Goal: Answer question/provide support: Share knowledge or assist other users

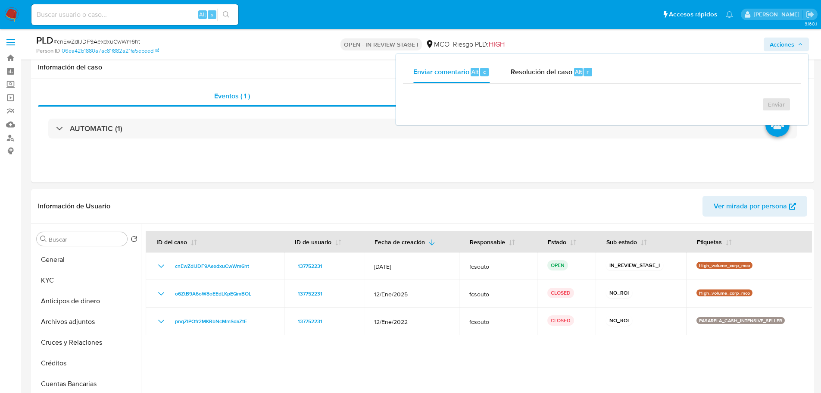
select select "10"
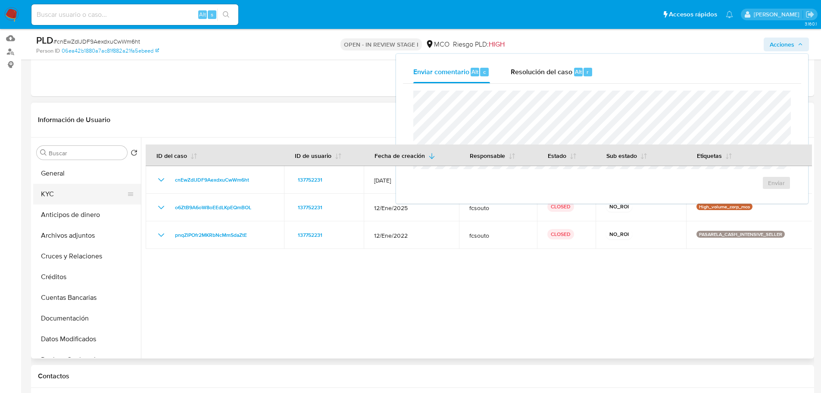
click at [73, 194] on button "KYC" at bounding box center [83, 194] width 101 height 21
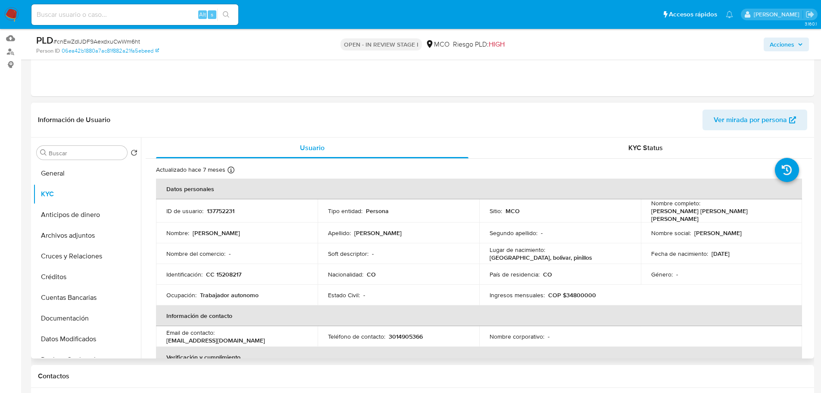
click at [226, 209] on p "137752231" at bounding box center [221, 211] width 28 height 8
copy p "137752231"
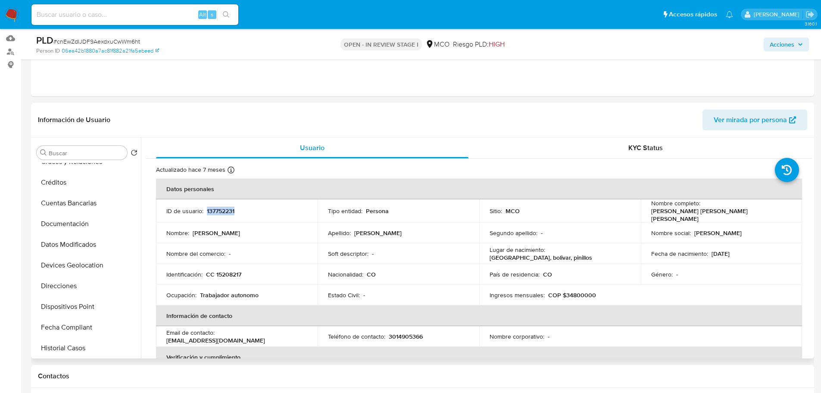
scroll to position [129, 0]
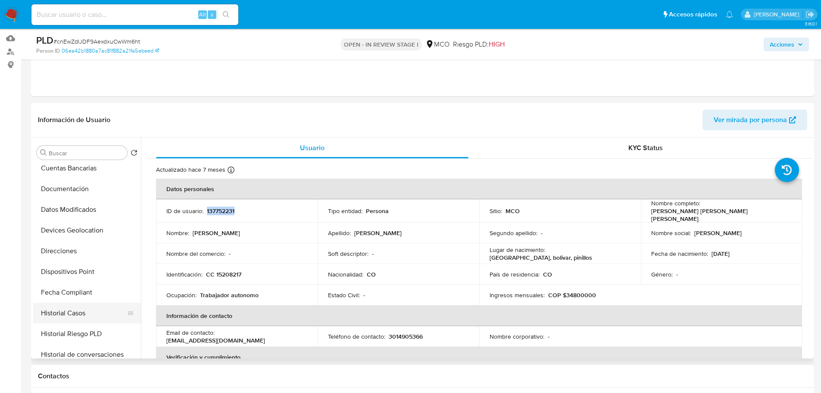
click at [81, 312] on button "Historial Casos" at bounding box center [83, 313] width 101 height 21
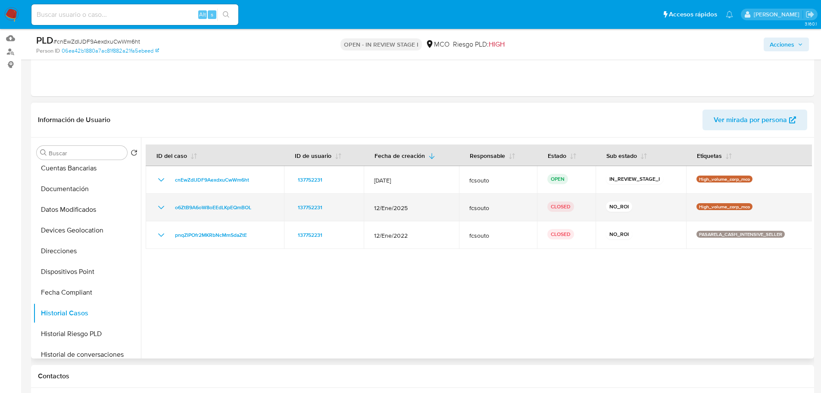
click at [161, 203] on icon "Mostrar/Ocultar" at bounding box center [161, 207] width 10 height 10
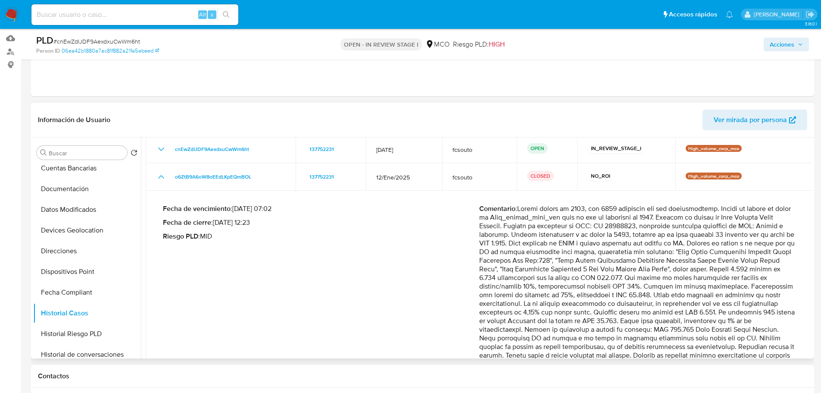
scroll to position [86, 0]
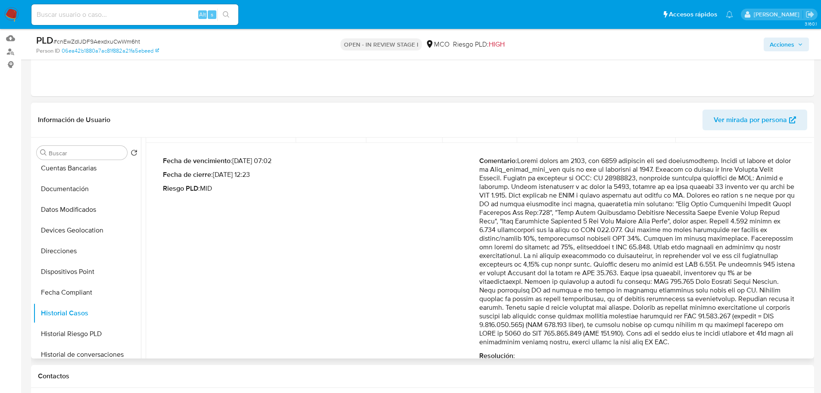
drag, startPoint x: 627, startPoint y: 307, endPoint x: 697, endPoint y: 343, distance: 78.7
click at [697, 343] on p "Comentario :" at bounding box center [637, 252] width 316 height 190
drag, startPoint x: 786, startPoint y: 43, endPoint x: 775, endPoint y: 47, distance: 11.6
click at [784, 44] on span "Acciones" at bounding box center [782, 45] width 25 height 14
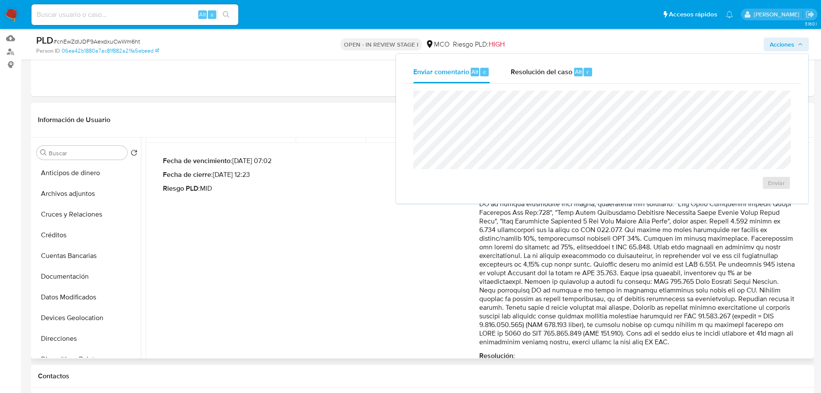
scroll to position [0, 0]
click at [74, 168] on button "General" at bounding box center [83, 173] width 101 height 21
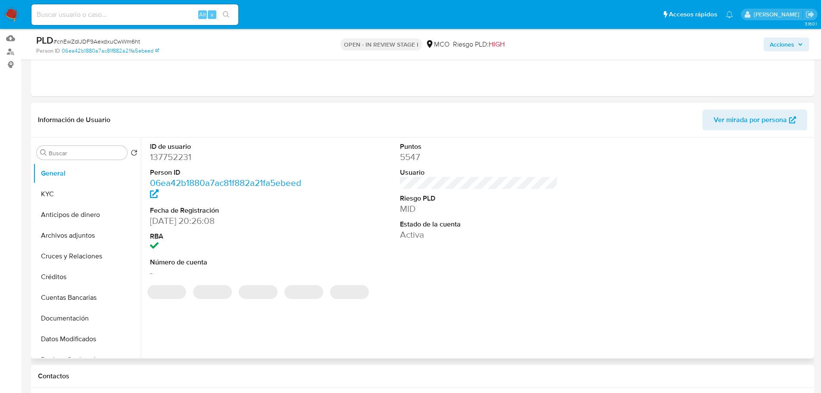
click at [176, 156] on dd "137752231" at bounding box center [229, 157] width 158 height 12
copy dd "137752231"
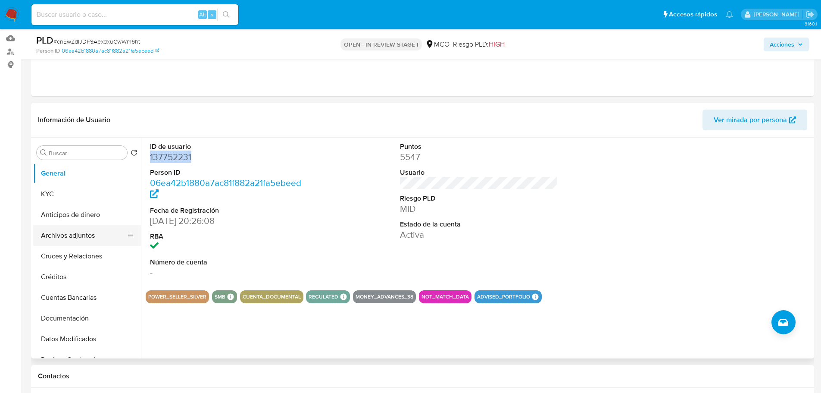
click at [75, 241] on button "Archivos adjuntos" at bounding box center [83, 235] width 101 height 21
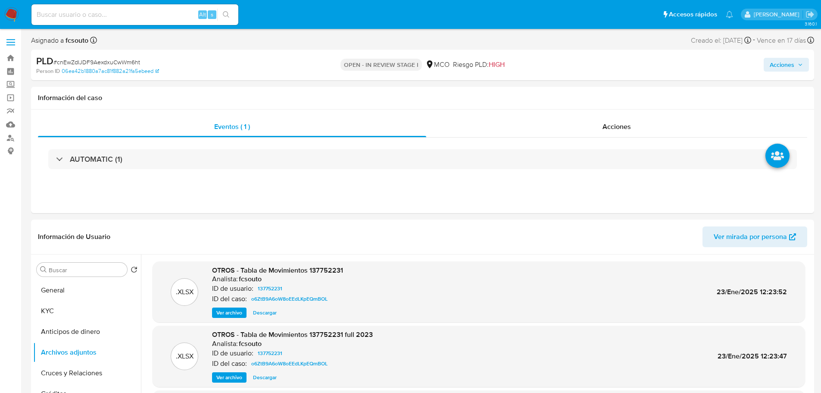
drag, startPoint x: 784, startPoint y: 65, endPoint x: 777, endPoint y: 65, distance: 6.9
click at [784, 65] on span "Acciones" at bounding box center [782, 65] width 25 height 14
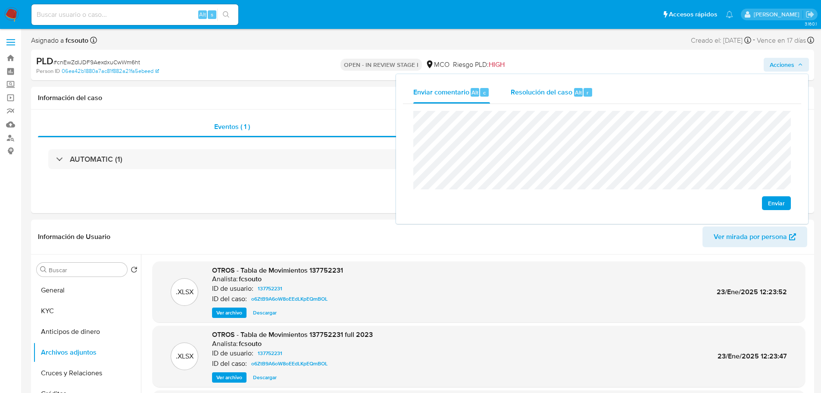
drag, startPoint x: 537, startPoint y: 106, endPoint x: 539, endPoint y: 100, distance: 5.5
click at [537, 105] on div "Enviar" at bounding box center [602, 160] width 398 height 113
click at [541, 95] on span "Resolución del caso" at bounding box center [542, 92] width 62 height 10
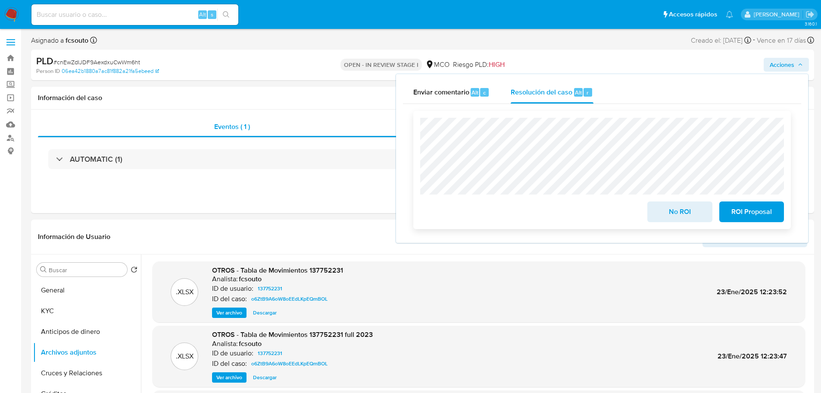
click at [664, 213] on span "No ROI" at bounding box center [680, 211] width 42 height 19
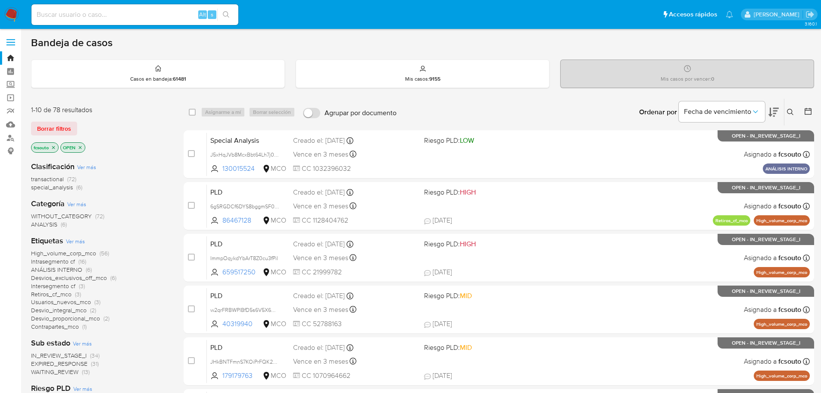
click at [817, 110] on main "3.160.1" at bounding box center [410, 356] width 821 height 712
click at [811, 109] on icon at bounding box center [808, 111] width 7 height 7
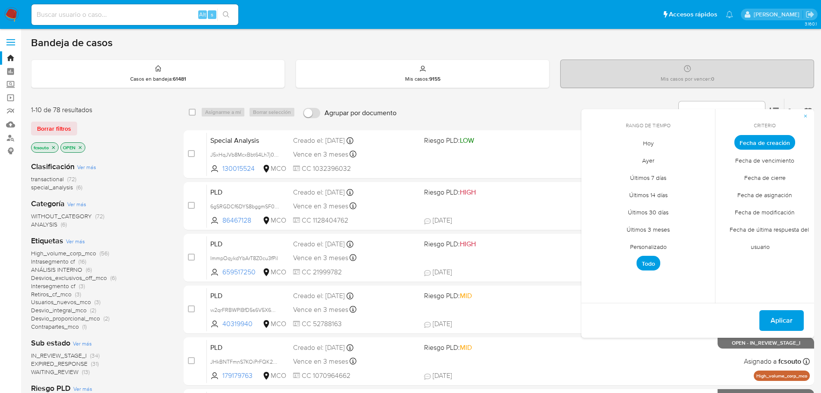
click at [652, 246] on span "Personalizado" at bounding box center [648, 247] width 55 height 18
click at [595, 157] on icon "Mes anterior" at bounding box center [595, 158] width 10 height 10
drag, startPoint x: 597, startPoint y: 209, endPoint x: 605, endPoint y: 208, distance: 8.3
click at [601, 208] on button "7" at bounding box center [597, 207] width 14 height 14
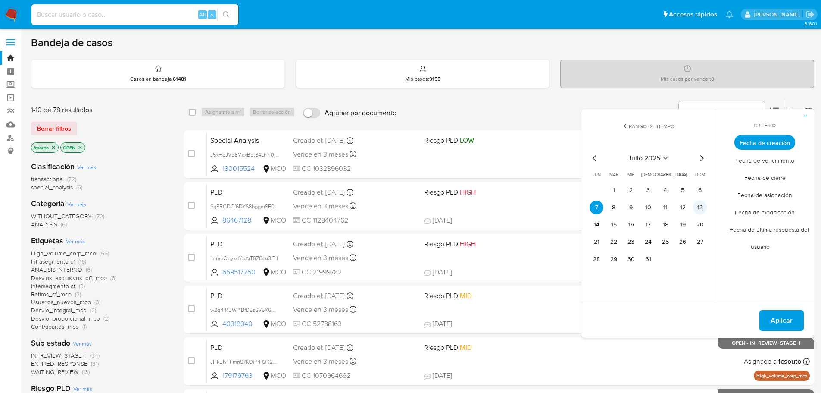
click at [699, 204] on button "13" at bounding box center [700, 207] width 14 height 14
drag, startPoint x: 787, startPoint y: 324, endPoint x: 777, endPoint y: 321, distance: 10.8
click at [786, 324] on span "Aplicar" at bounding box center [782, 320] width 22 height 19
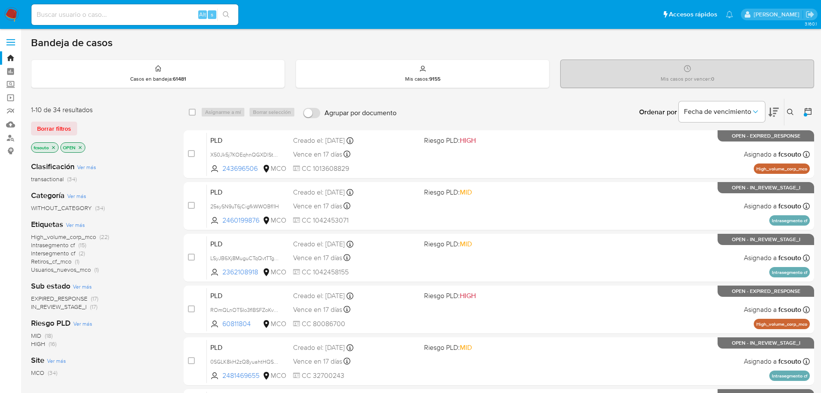
click at [79, 309] on span "IN_REVIEW_STAGE_I" at bounding box center [59, 306] width 56 height 9
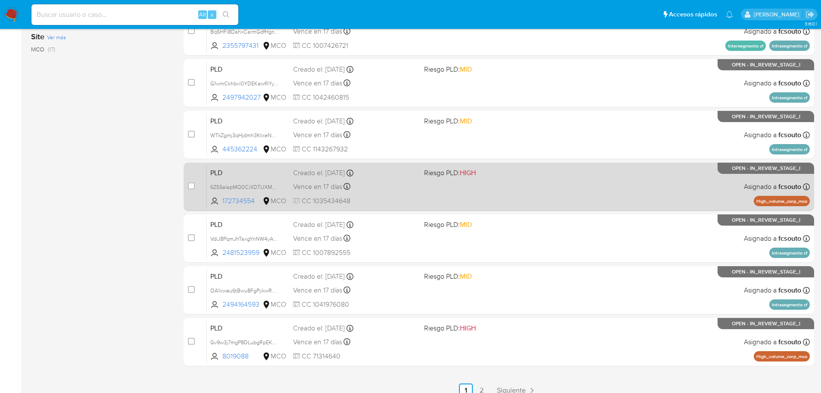
scroll to position [259, 0]
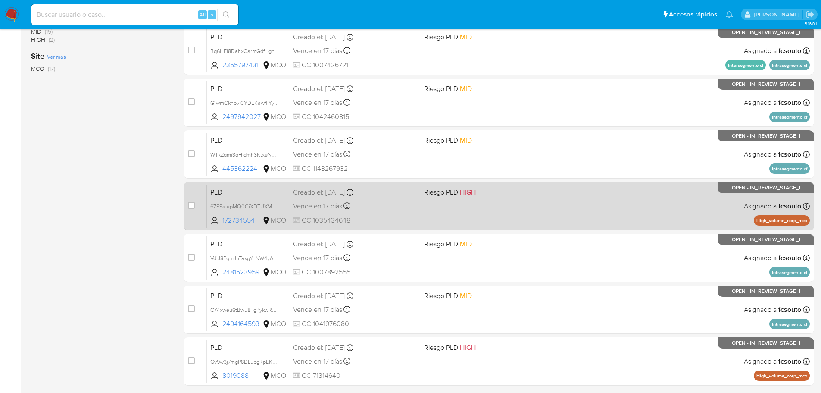
click at [482, 208] on div "PLD 6ZSSaIapMQ0CiXDTUXMh4ZMr 172734554 MCO Riesgo PLD: HIGH Creado el: 12/07/20…" at bounding box center [508, 206] width 603 height 44
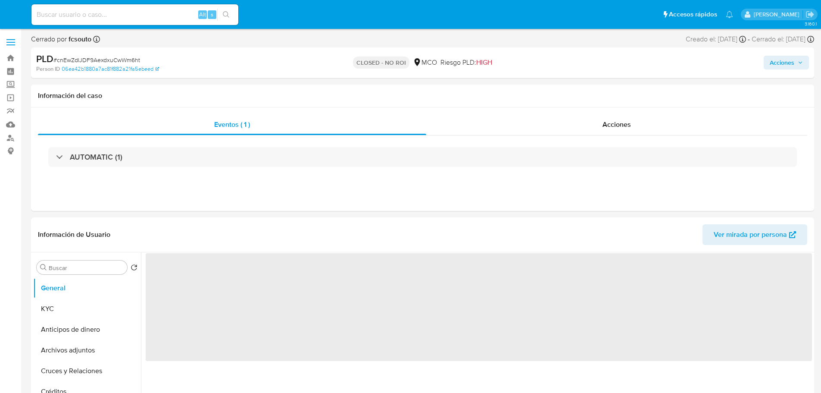
select select "10"
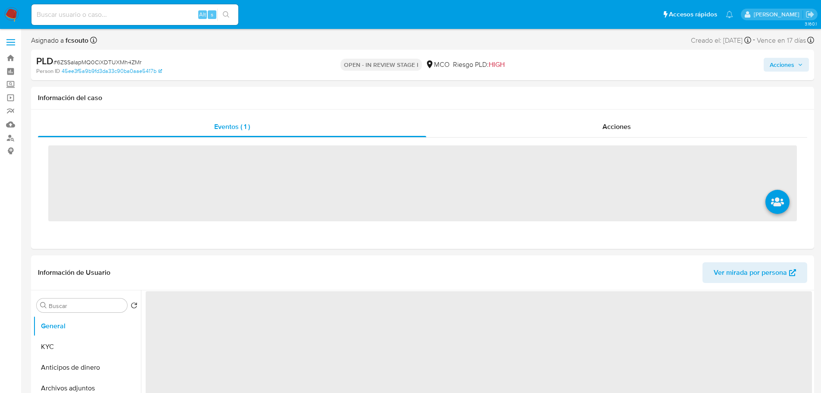
select select "10"
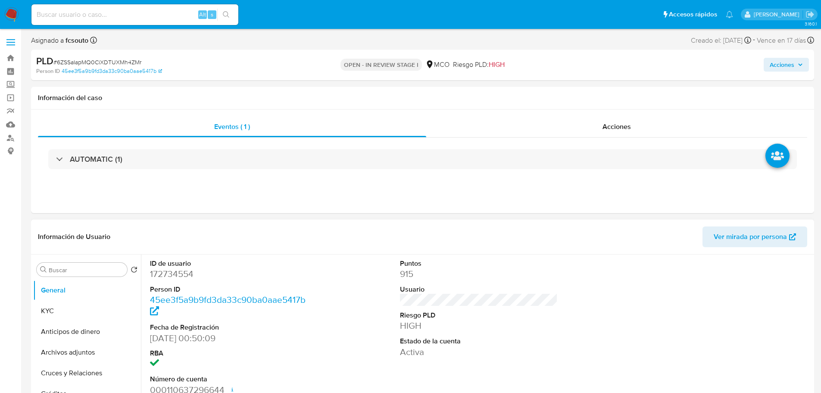
click at [171, 273] on dd "172734554" at bounding box center [229, 274] width 158 height 12
copy dd "172734554"
click at [166, 274] on dd "172734554" at bounding box center [229, 274] width 158 height 12
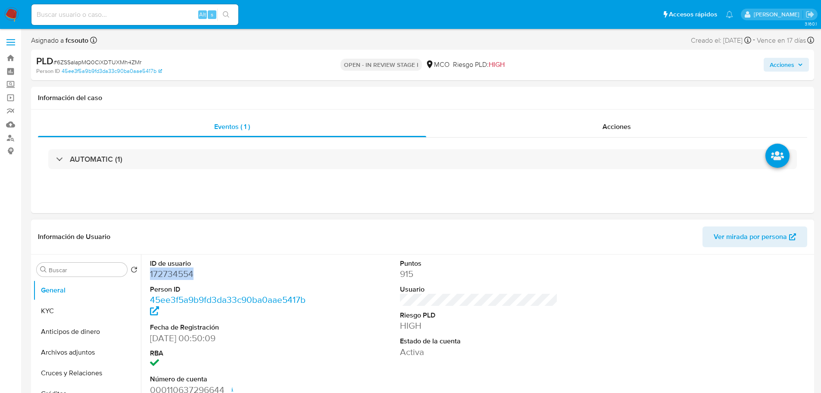
click at [173, 273] on dd "172734554" at bounding box center [229, 274] width 158 height 12
click at [271, 262] on dt "ID de usuario" at bounding box center [229, 263] width 158 height 9
click at [189, 272] on dd "172734554" at bounding box center [229, 274] width 158 height 12
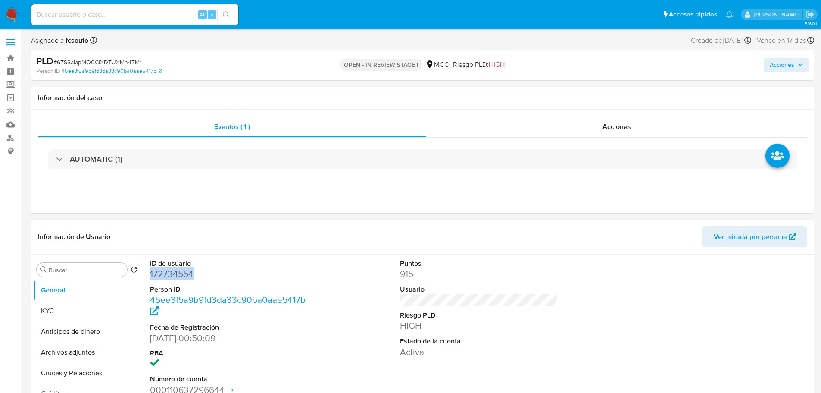
copy dd "172734554"
click at [177, 273] on dd "172734554" at bounding box center [229, 274] width 158 height 12
click at [318, 272] on div "ID de usuario 172734554 Person ID 45ee3f5a9b9fd3da33c90ba0aae5417b Fecha de Reg…" at bounding box center [479, 327] width 667 height 146
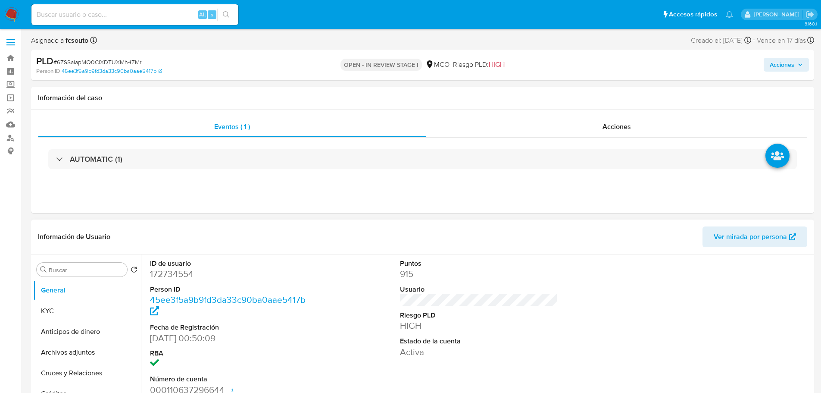
click at [347, 264] on div "ID de usuario 172734554 Person ID 45ee3f5a9b9fd3da33c90ba0aae5417b Fecha de Reg…" at bounding box center [479, 327] width 667 height 146
drag, startPoint x: 784, startPoint y: 63, endPoint x: 746, endPoint y: 71, distance: 38.7
click at [785, 63] on span "Acciones" at bounding box center [782, 65] width 25 height 14
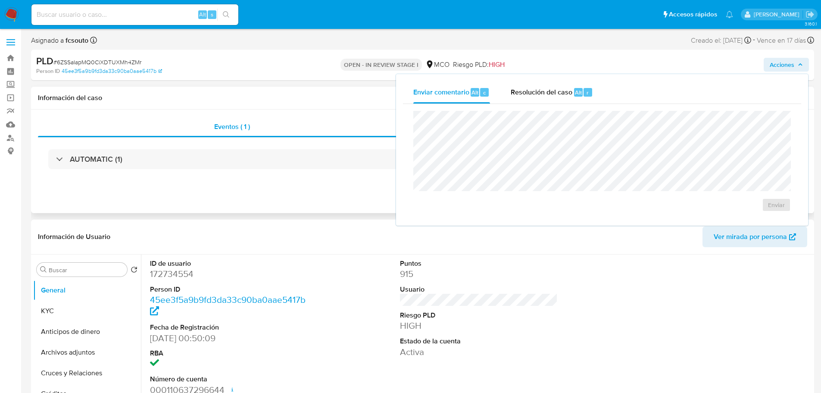
click at [294, 107] on div "Información del caso" at bounding box center [422, 98] width 783 height 23
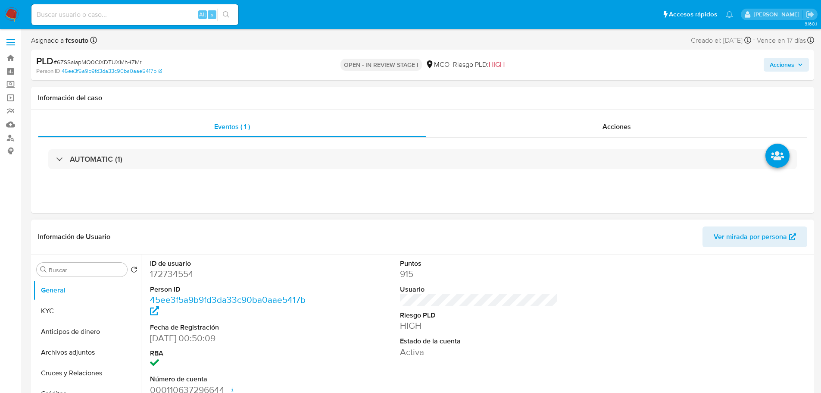
click at [167, 278] on dd "172734554" at bounding box center [229, 274] width 158 height 12
copy dd "172734554"
click at [185, 278] on dd "172734554" at bounding box center [229, 274] width 158 height 12
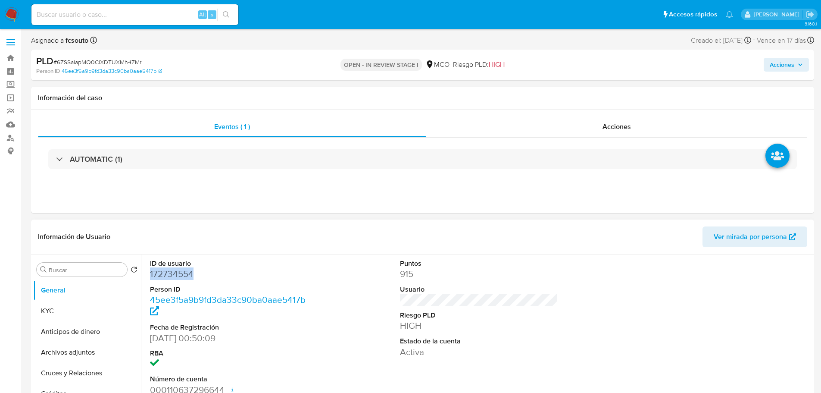
click at [178, 276] on dd "172734554" at bounding box center [229, 274] width 158 height 12
click at [283, 262] on dt "ID de usuario" at bounding box center [229, 263] width 158 height 9
click at [184, 272] on dd "172734554" at bounding box center [229, 274] width 158 height 12
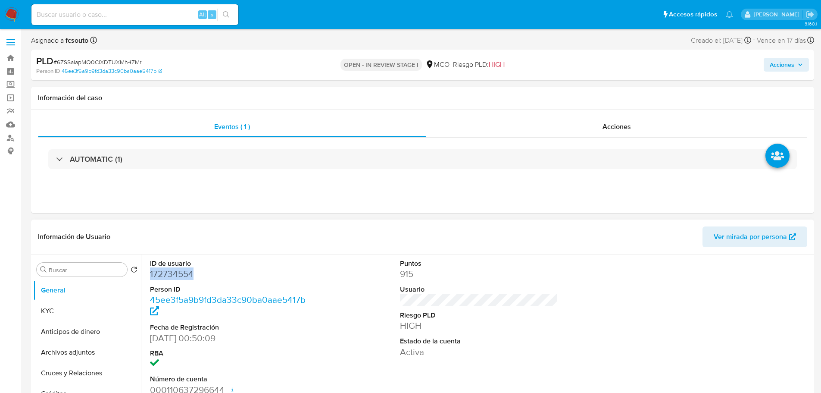
copy dd "172734554"
click at [178, 273] on dd "172734554" at bounding box center [229, 274] width 158 height 12
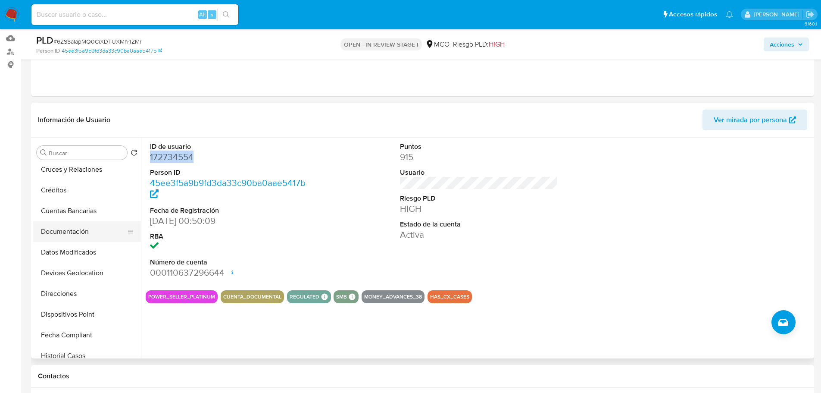
scroll to position [129, 0]
drag, startPoint x: 81, startPoint y: 313, endPoint x: 33, endPoint y: 258, distance: 72.7
click at [81, 313] on button "Historial Casos" at bounding box center [87, 313] width 108 height 21
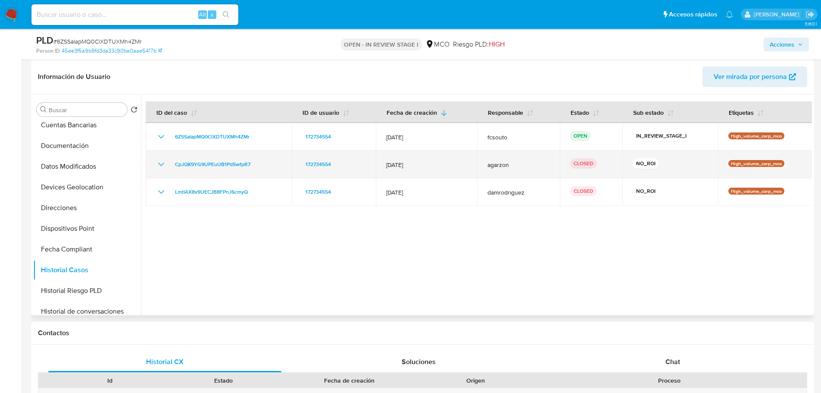
click at [163, 164] on icon "Mostrar/Ocultar" at bounding box center [161, 164] width 10 height 10
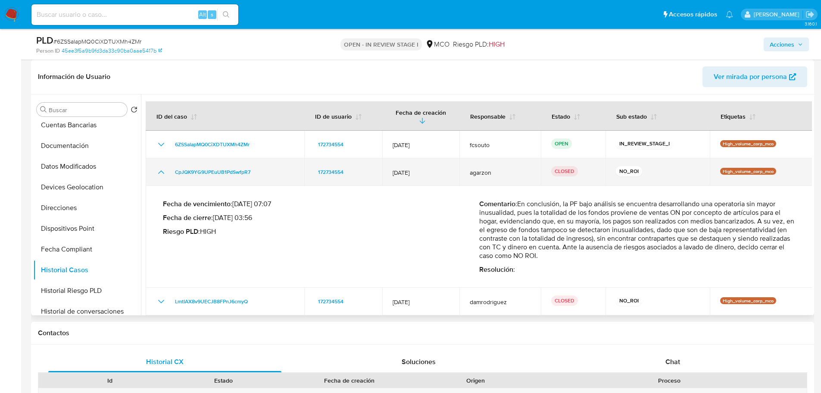
click at [162, 167] on icon "Mostrar/Ocultar" at bounding box center [161, 172] width 10 height 10
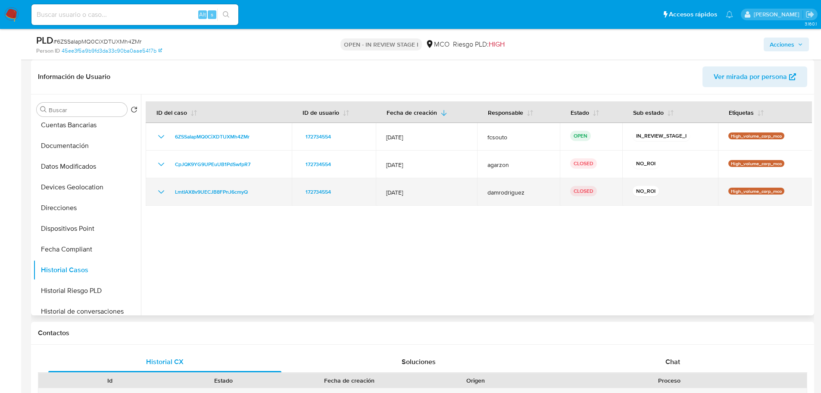
click at [163, 191] on icon "Mostrar/Ocultar" at bounding box center [161, 191] width 6 height 3
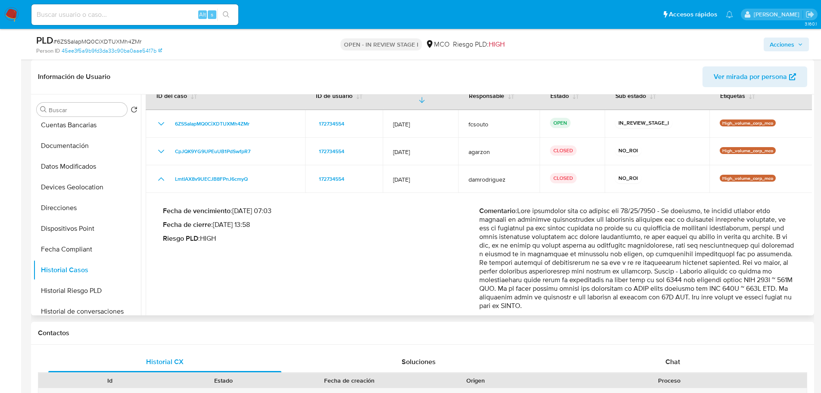
scroll to position [40, 0]
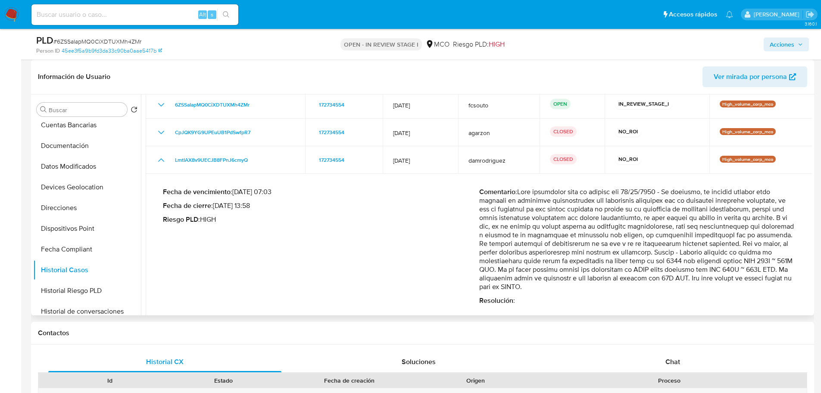
drag, startPoint x: 715, startPoint y: 244, endPoint x: 736, endPoint y: 282, distance: 42.8
click at [736, 282] on p "Comentario :" at bounding box center [637, 239] width 316 height 103
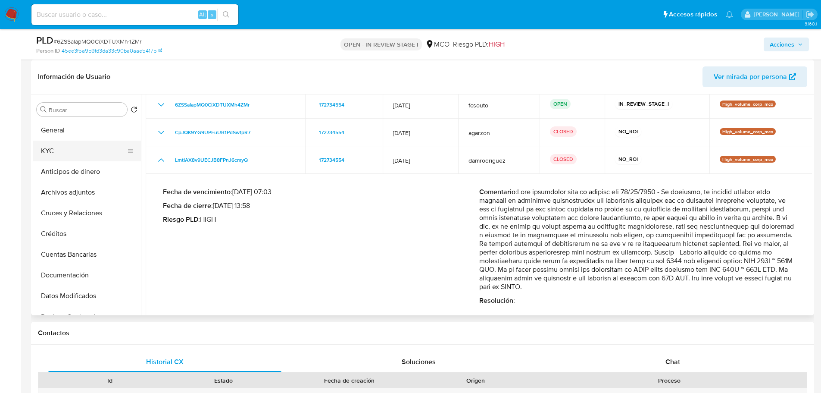
click at [56, 146] on button "KYC" at bounding box center [83, 151] width 101 height 21
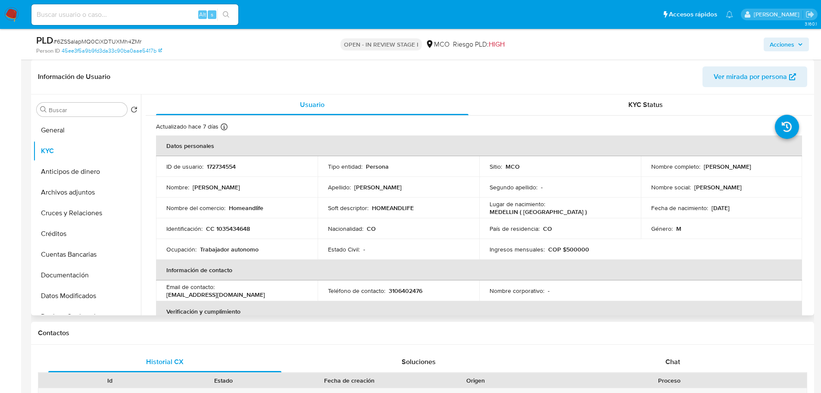
drag, startPoint x: 508, startPoint y: 249, endPoint x: 497, endPoint y: 244, distance: 12.2
click at [508, 249] on p "Ingresos mensuales :" at bounding box center [517, 249] width 55 height 8
click at [83, 192] on button "Archivos adjuntos" at bounding box center [83, 192] width 101 height 21
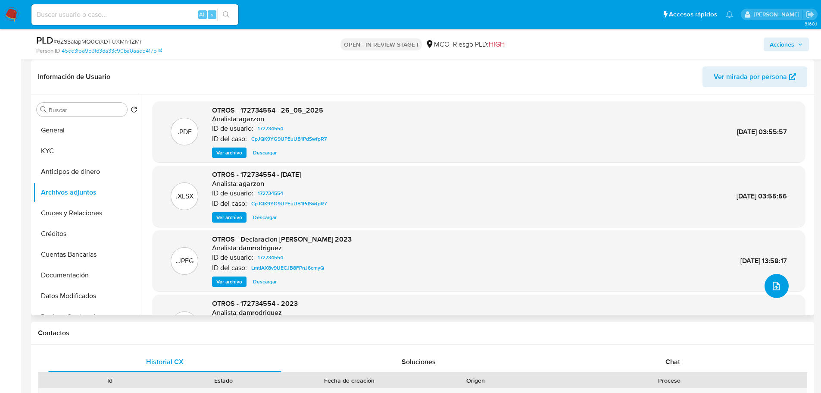
click at [772, 284] on icon "upload-file" at bounding box center [776, 286] width 10 height 10
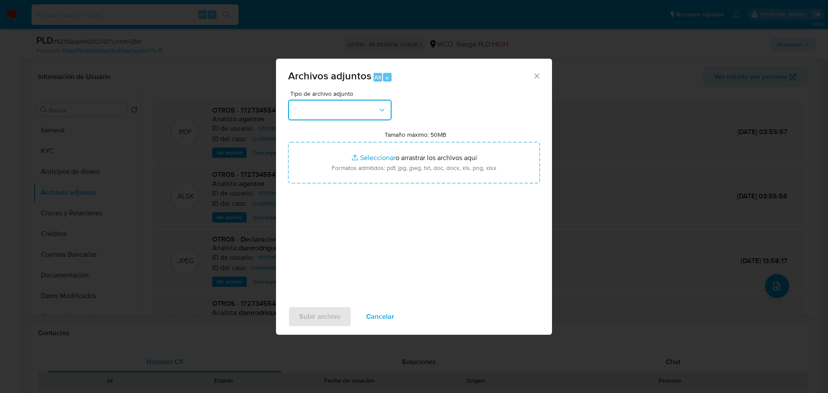
drag, startPoint x: 353, startPoint y: 113, endPoint x: 348, endPoint y: 120, distance: 8.6
click at [353, 113] on button "button" at bounding box center [339, 110] width 103 height 21
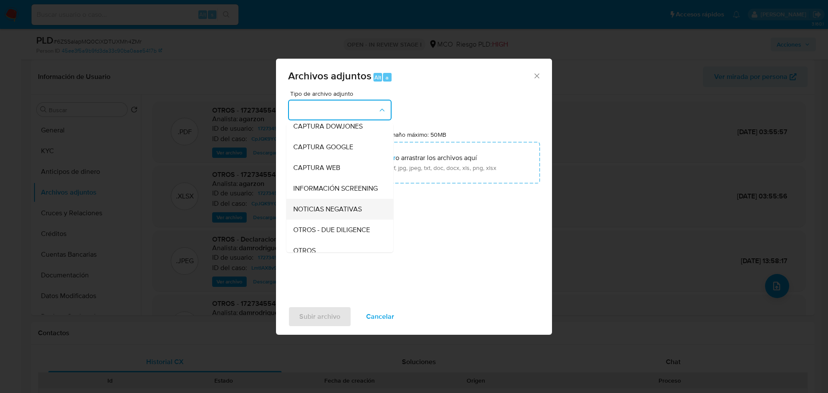
scroll to position [86, 0]
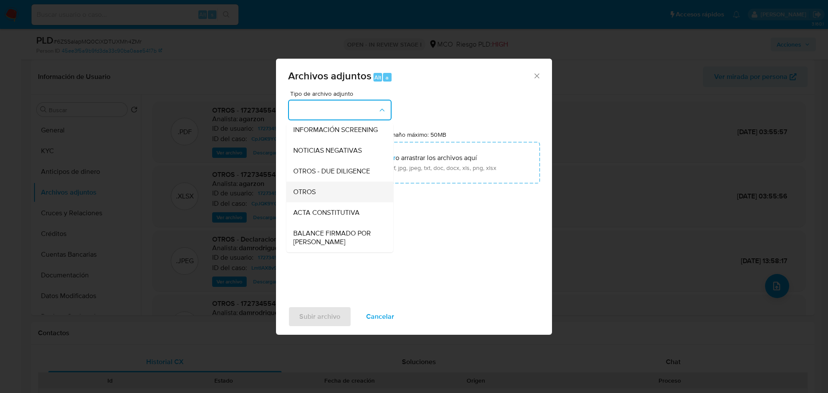
click at [332, 202] on div "OTROS" at bounding box center [337, 192] width 88 height 21
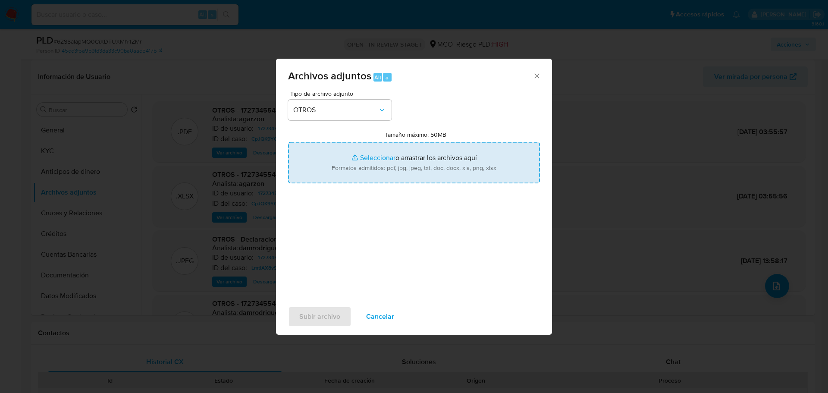
click at [401, 171] on input "Tamaño máximo: 50MB Seleccionar archivos" at bounding box center [414, 162] width 252 height 41
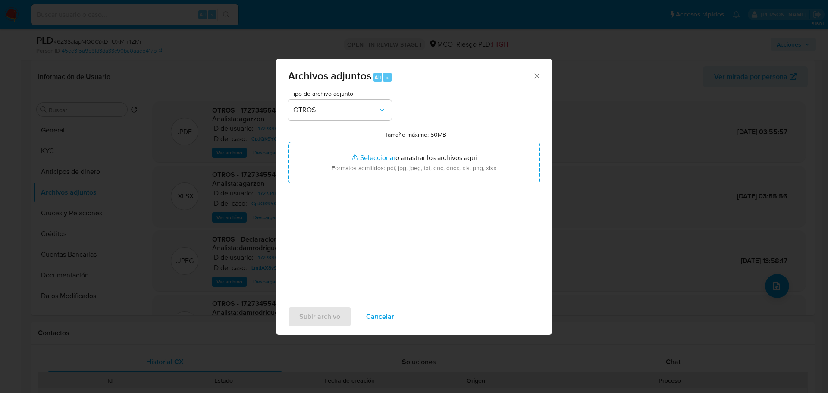
click at [385, 320] on span "Cancelar" at bounding box center [380, 316] width 28 height 19
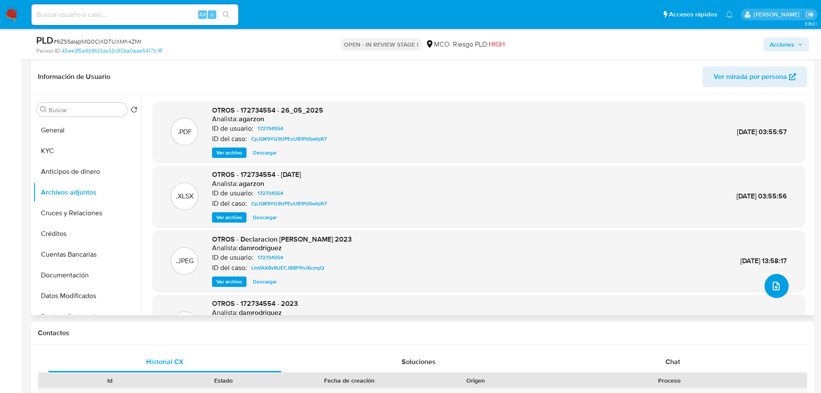
click at [777, 285] on icon "upload-file" at bounding box center [776, 286] width 10 height 10
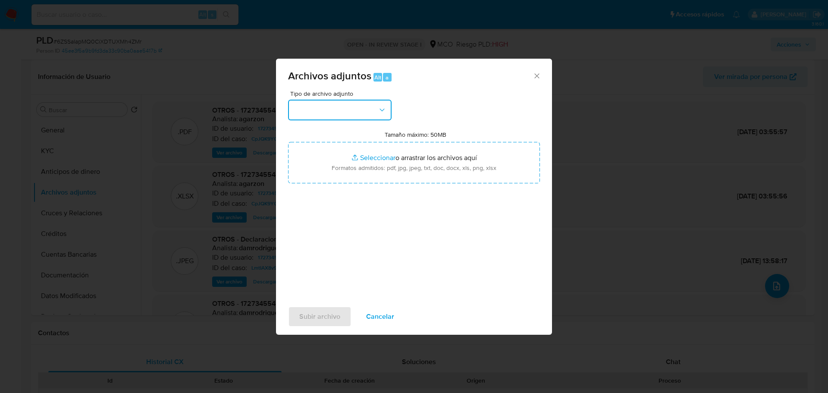
click at [356, 114] on button "button" at bounding box center [339, 110] width 103 height 21
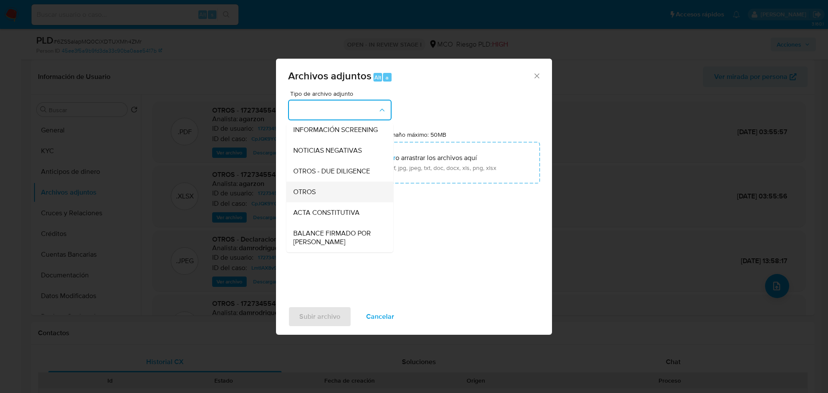
click at [332, 198] on div "OTROS" at bounding box center [337, 192] width 88 height 21
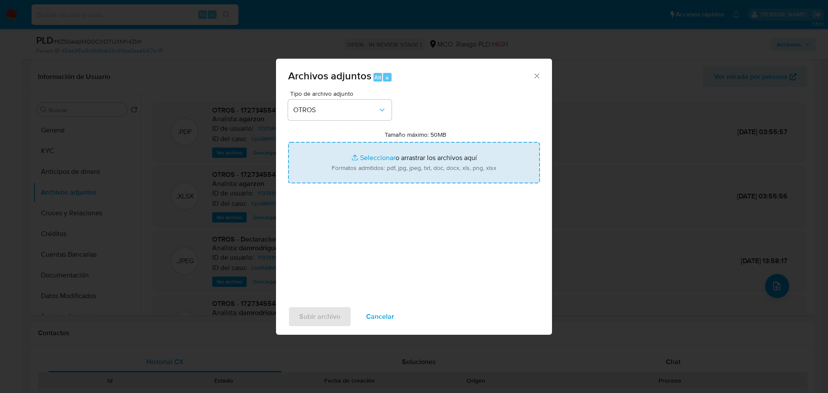
click at [398, 157] on input "Tamaño máximo: 50MB Seleccionar archivos" at bounding box center [414, 162] width 252 height 41
type input "C:\fakepath\172734554 - 23_9_2025.pdf"
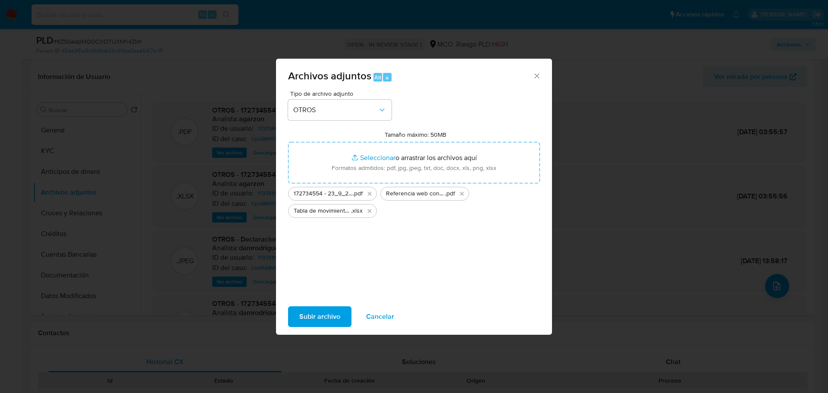
click at [318, 316] on span "Subir archivo" at bounding box center [319, 316] width 41 height 19
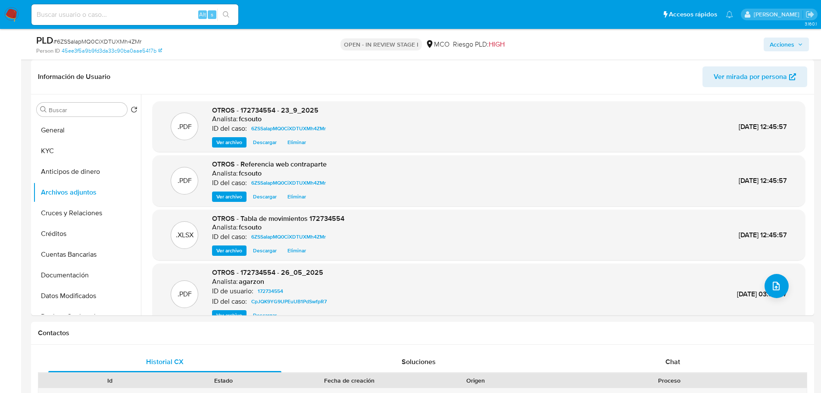
click at [787, 40] on span "Acciones" at bounding box center [782, 45] width 25 height 14
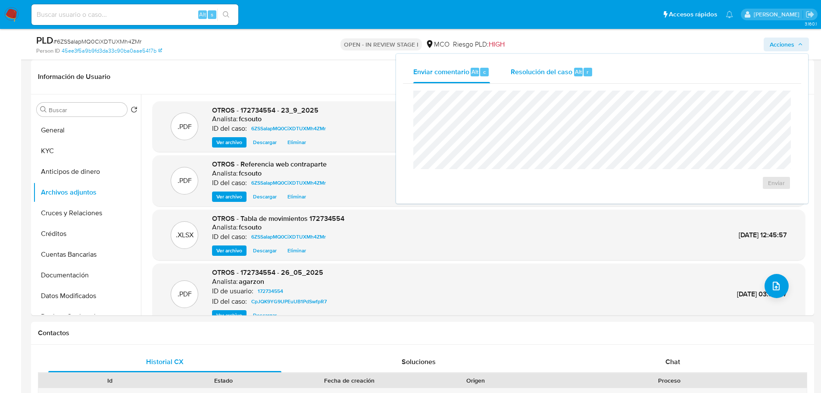
click at [547, 68] on span "Resolución del caso" at bounding box center [542, 71] width 62 height 10
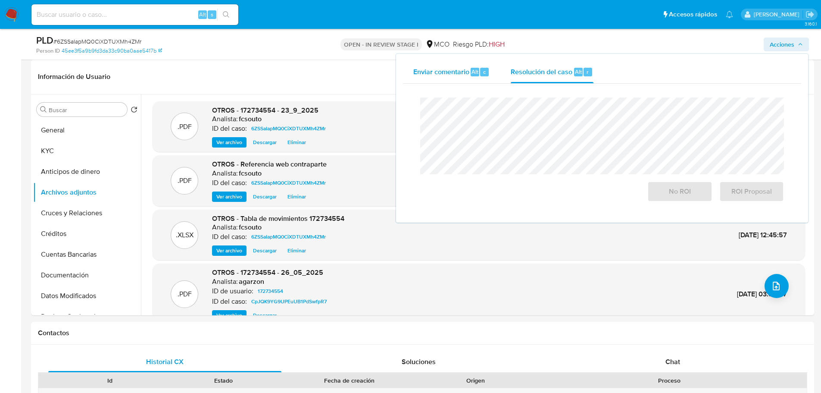
click at [443, 66] on div "Enviar comentario Alt c" at bounding box center [451, 72] width 77 height 22
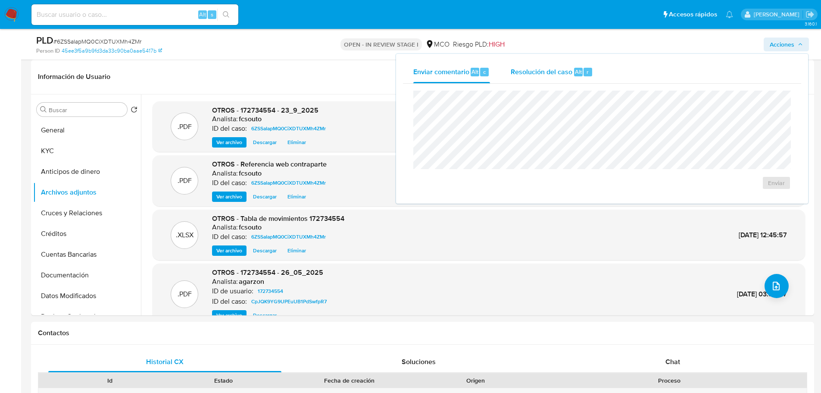
click at [530, 75] on span "Resolución del caso" at bounding box center [542, 71] width 62 height 10
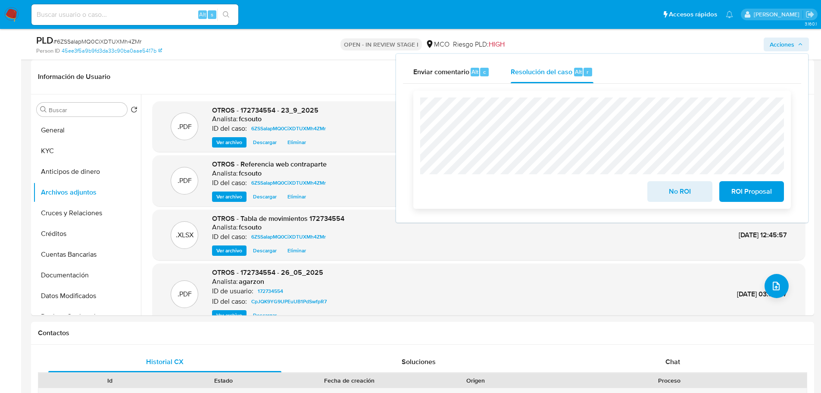
click at [672, 195] on span "No ROI" at bounding box center [680, 191] width 42 height 19
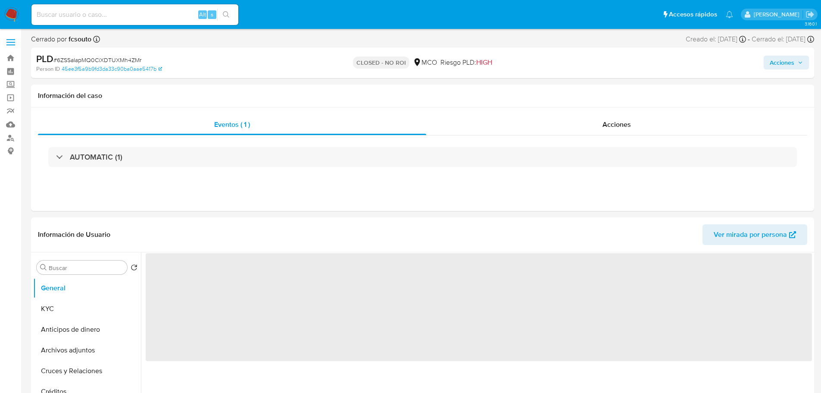
select select "10"
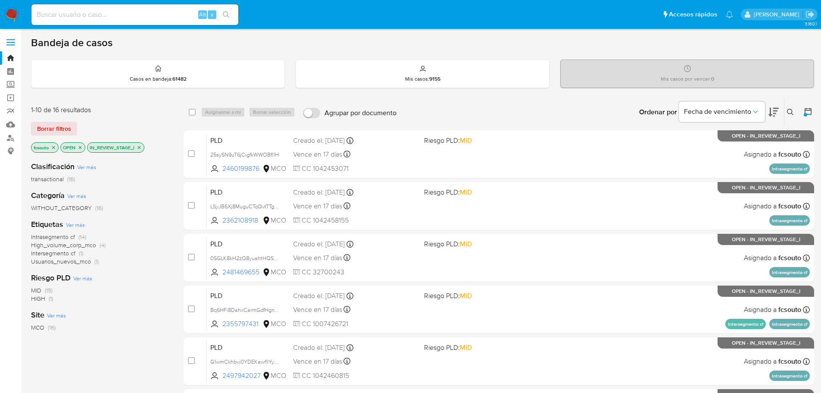
click at [85, 246] on span "High_volume_corp_mco" at bounding box center [63, 245] width 65 height 9
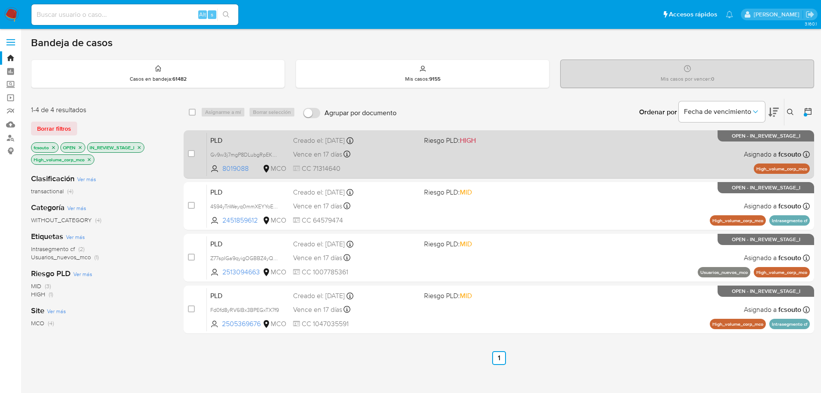
click at [458, 173] on div "PLD Gv9w3j7mgP8DLubgRpEKspbM 8019088 MCO Riesgo PLD: HIGH Creado el: 12/07/2025…" at bounding box center [508, 154] width 603 height 44
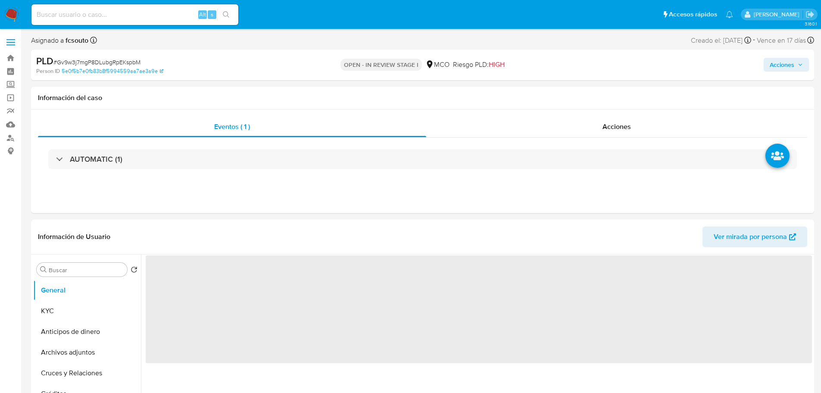
select select "10"
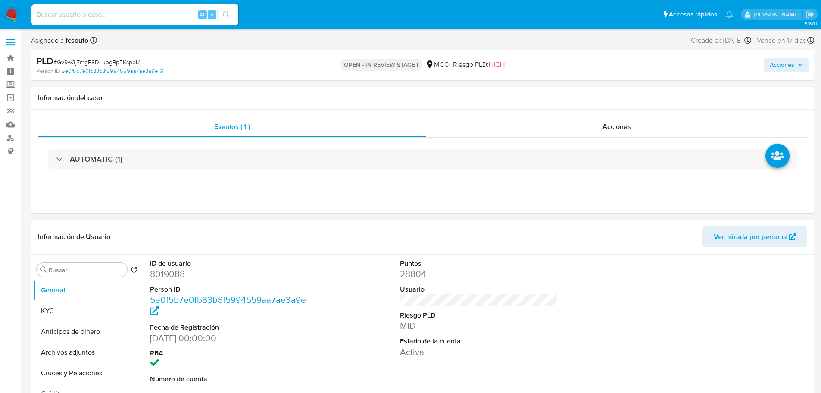
click at [174, 279] on dd "8019088" at bounding box center [229, 274] width 158 height 12
copy dd "8019088"
click at [171, 278] on dd "8019088" at bounding box center [229, 274] width 158 height 12
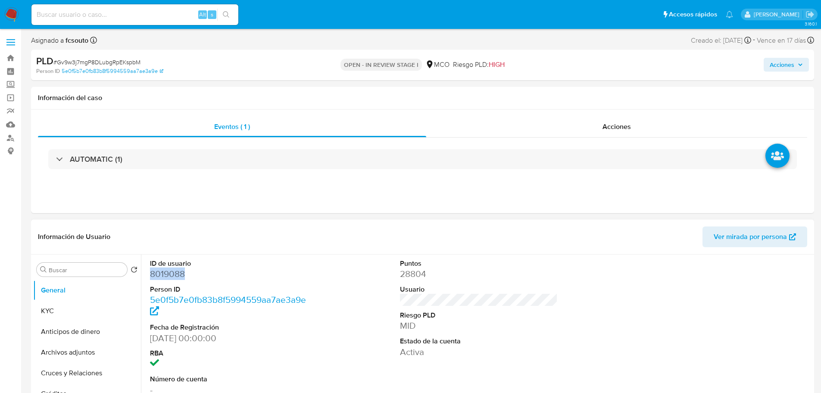
click at [172, 267] on dl "ID de usuario 8019088 Person ID 5e0f5b7e0fb83b8f5994559aa7ae3a9e Fecha de Regis…" at bounding box center [229, 327] width 158 height 137
click at [172, 267] on dt "ID de usuario" at bounding box center [229, 263] width 158 height 9
